Goal: Information Seeking & Learning: Learn about a topic

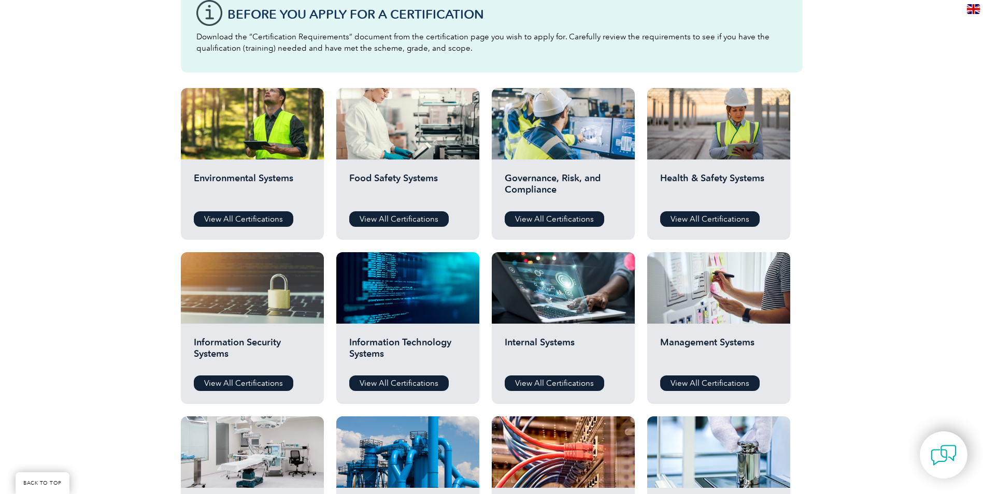
scroll to position [311, 0]
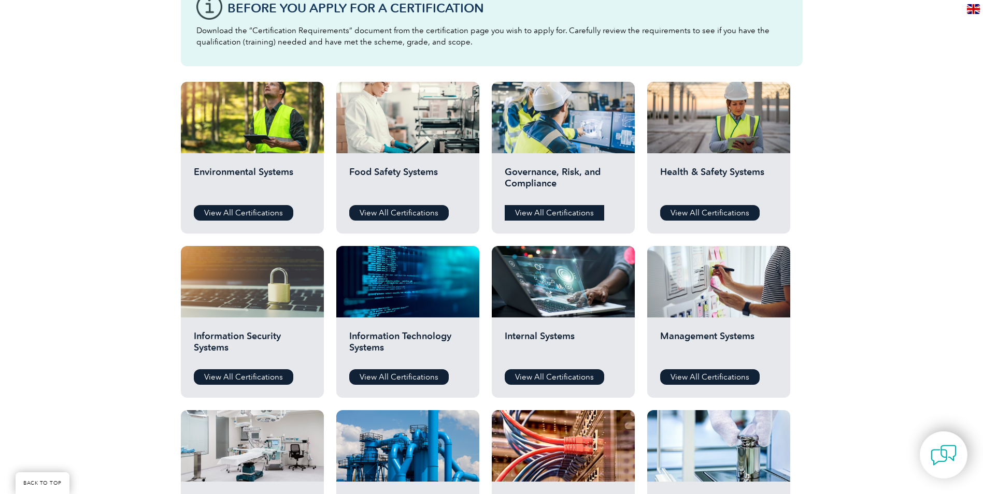
click at [540, 209] on link "View All Certifications" at bounding box center [554, 213] width 99 height 16
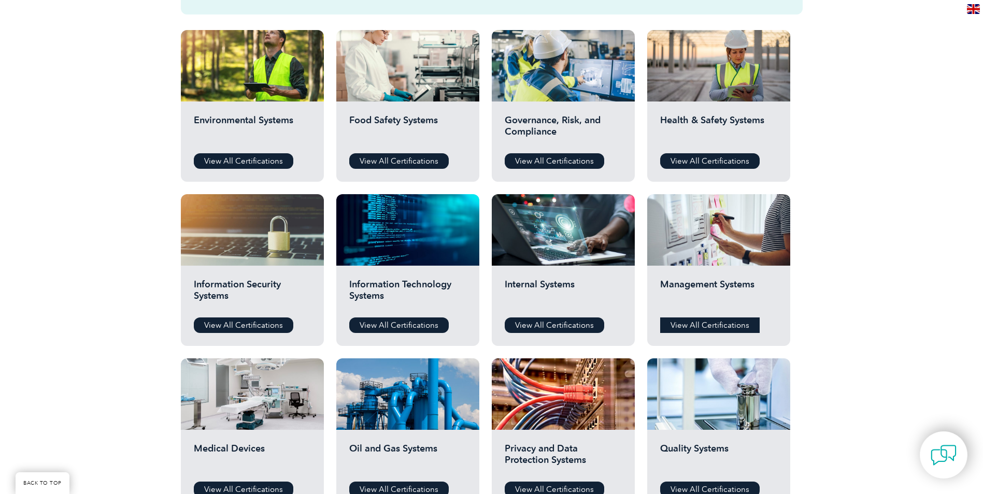
click at [684, 325] on link "View All Certifications" at bounding box center [709, 326] width 99 height 16
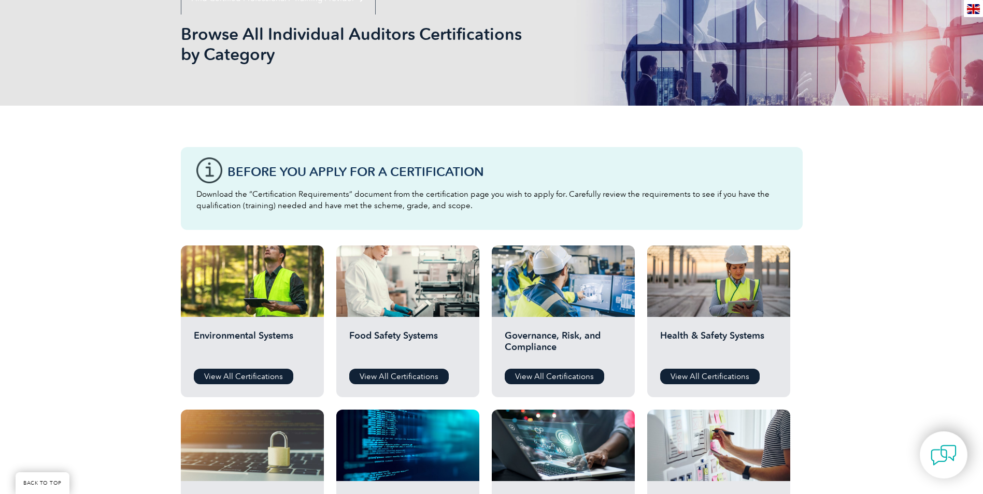
scroll to position [0, 0]
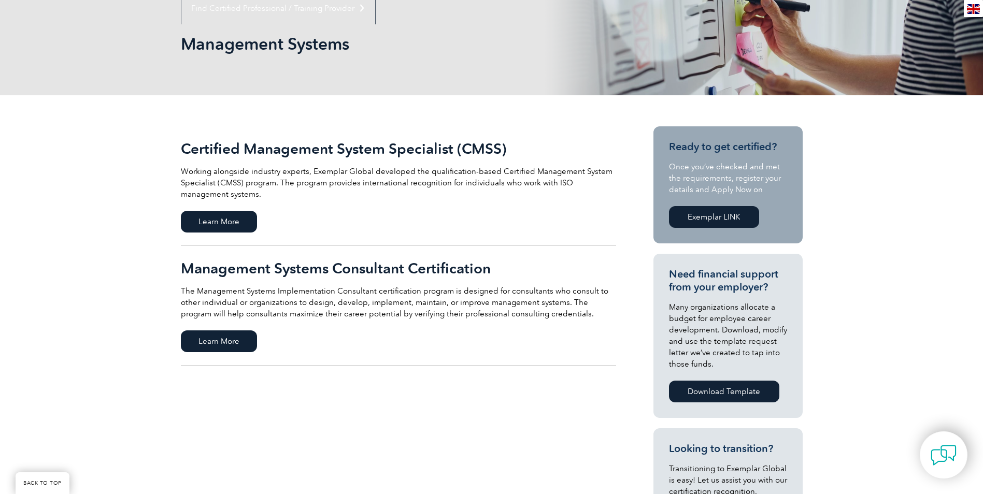
scroll to position [155, 0]
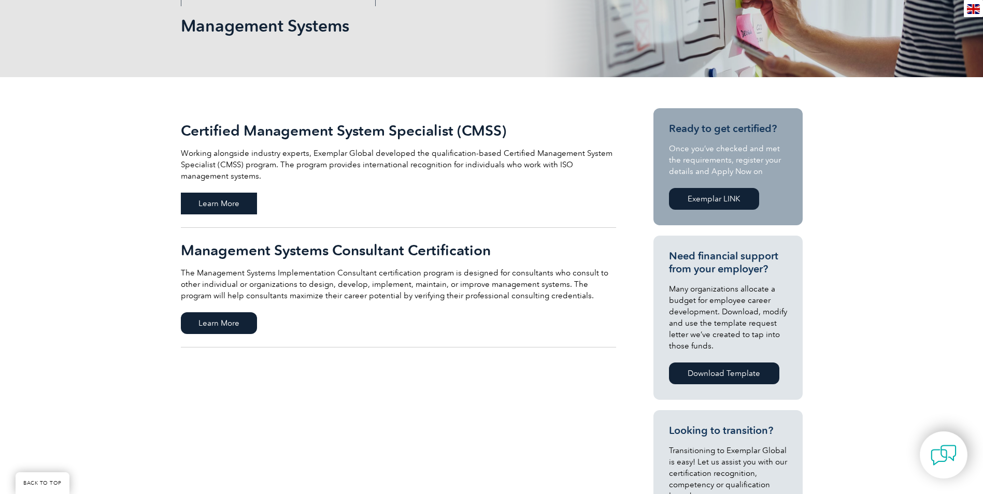
click at [203, 207] on span "Learn More" at bounding box center [219, 204] width 76 height 22
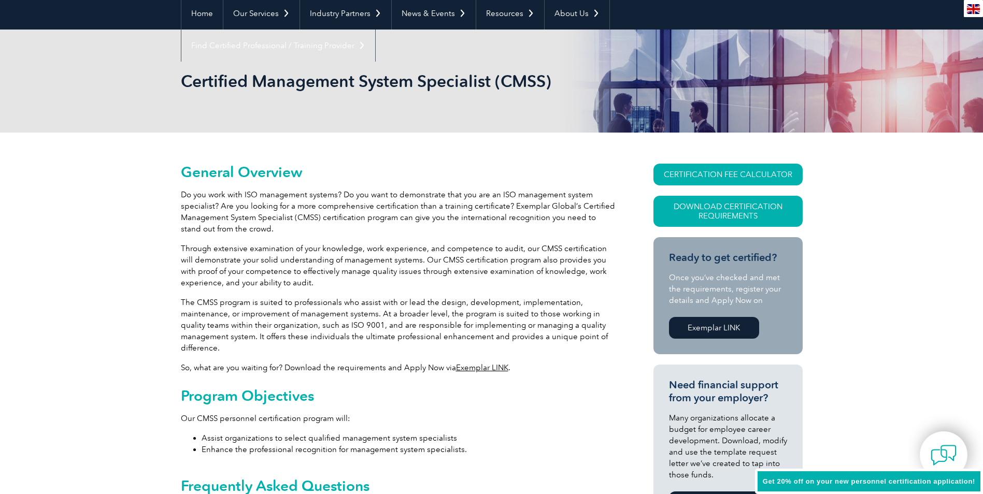
scroll to position [104, 0]
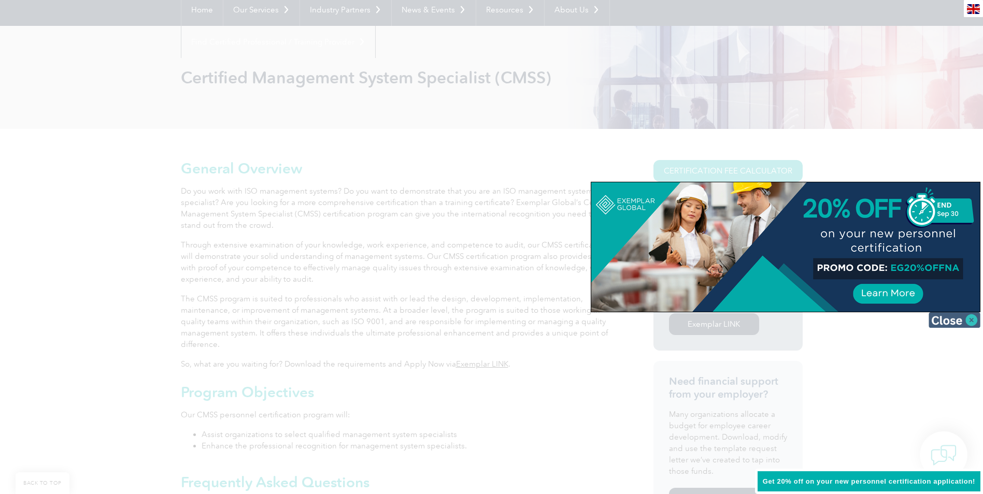
click at [970, 321] on img at bounding box center [955, 320] width 52 height 16
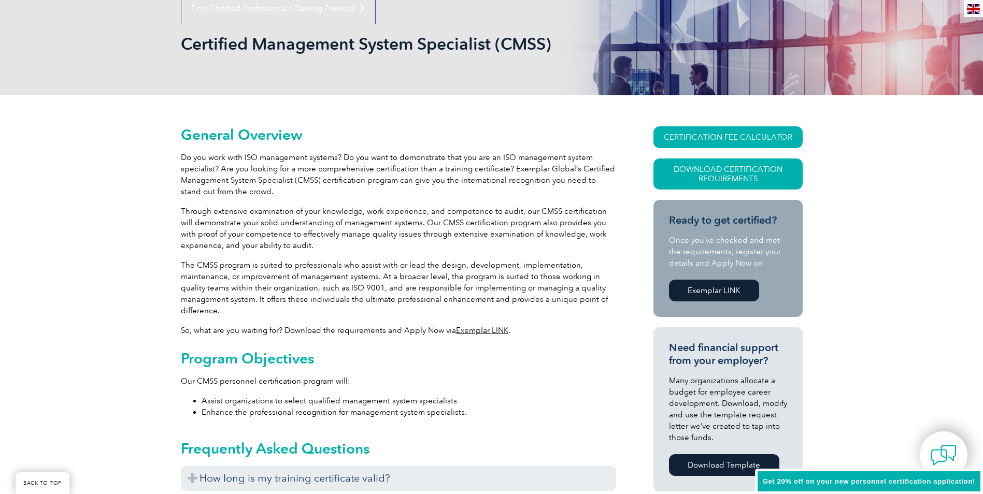
scroll to position [155, 0]
